Goal: Transaction & Acquisition: Purchase product/service

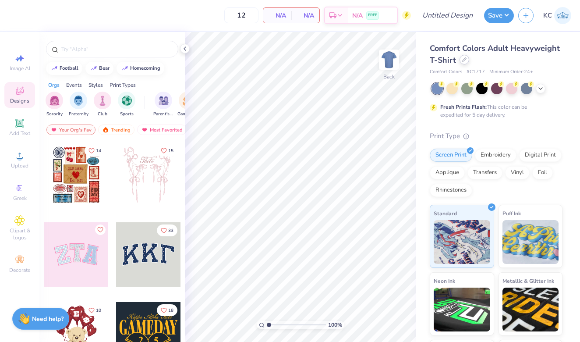
click at [464, 59] on icon at bounding box center [464, 59] width 4 height 4
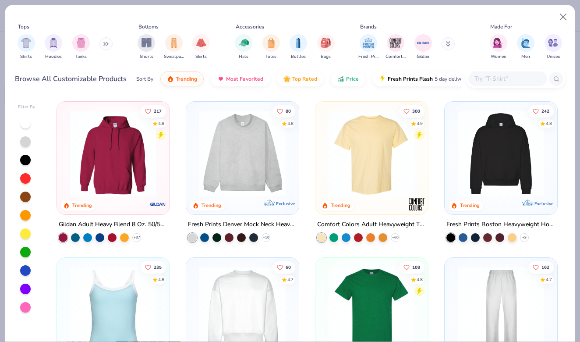
click at [508, 74] on input "text" at bounding box center [506, 79] width 67 height 10
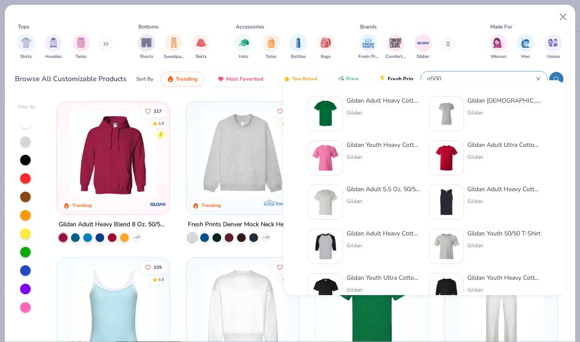
type input "g500"
click at [372, 99] on div "Gildan Adult Heavy Cotton T-Shirt" at bounding box center [383, 100] width 74 height 9
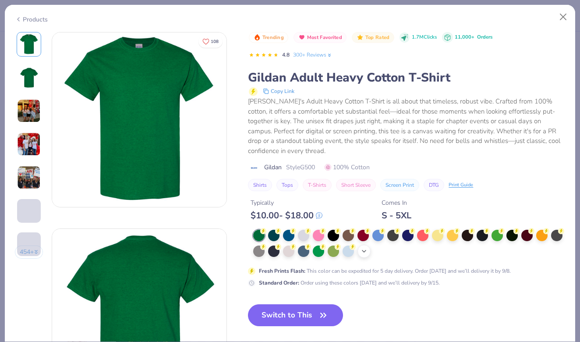
click at [364, 250] on polyline at bounding box center [364, 251] width 4 height 2
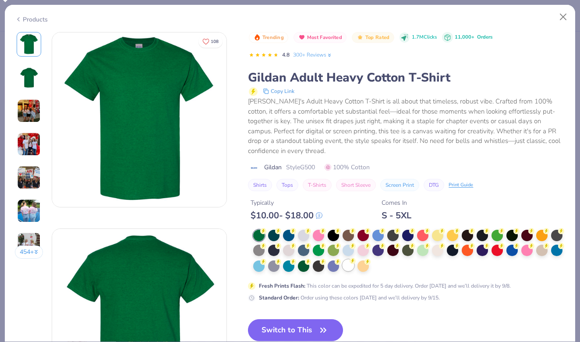
click at [349, 266] on div at bounding box center [347, 264] width 11 height 11
